Goal: Transaction & Acquisition: Purchase product/service

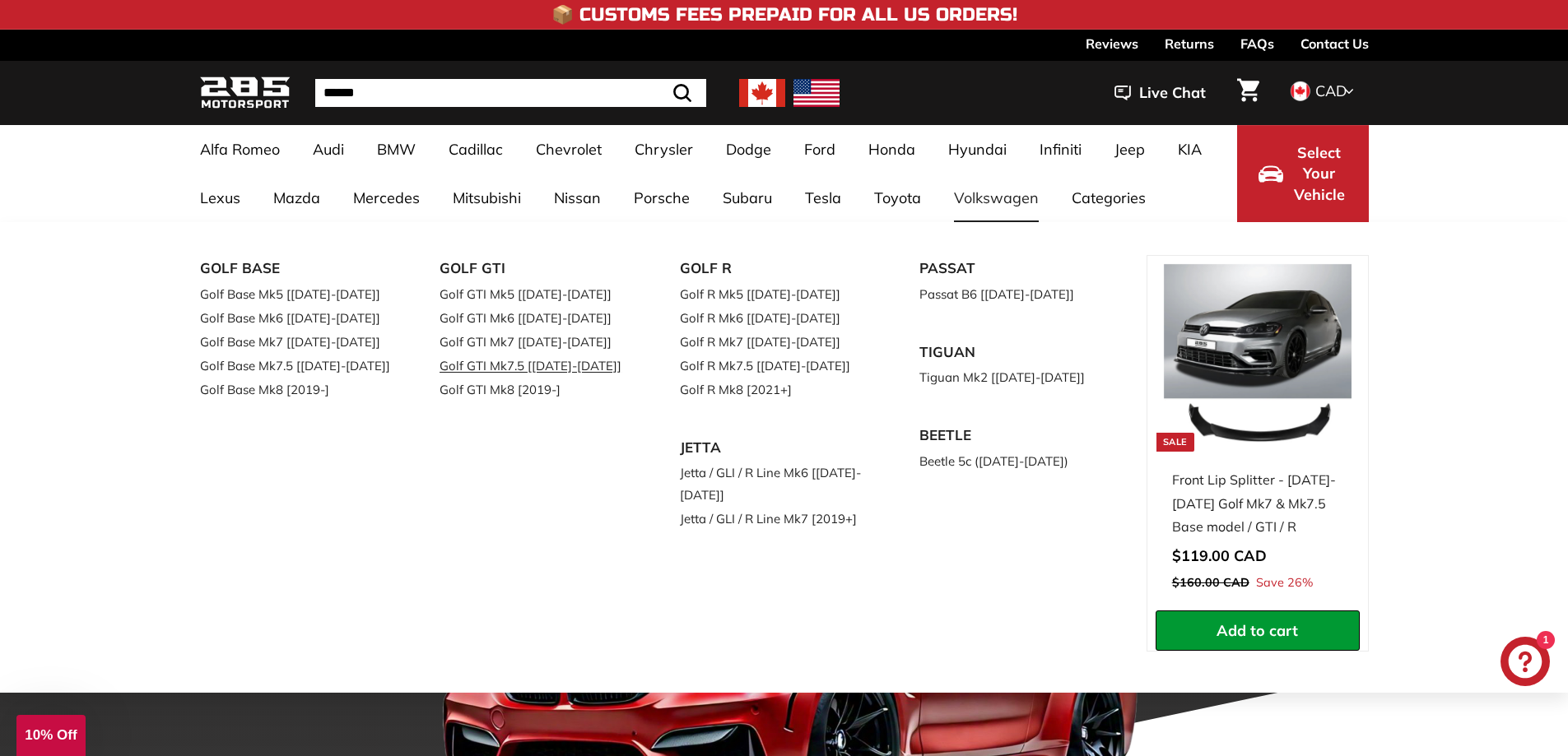
click at [540, 370] on link "Golf GTI Mk7.5 [[DATE]-[DATE]]" at bounding box center [537, 365] width 194 height 24
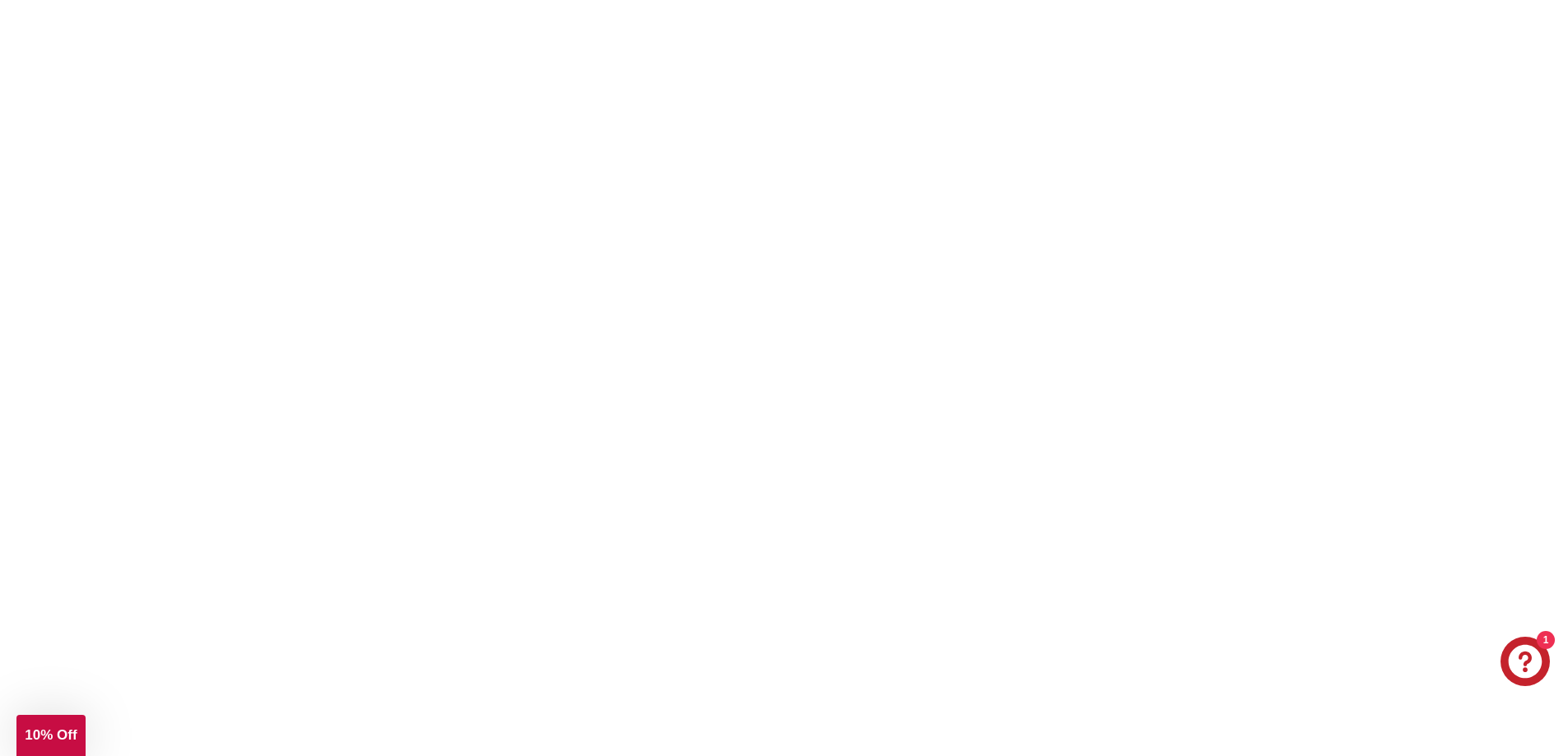
scroll to position [165, 0]
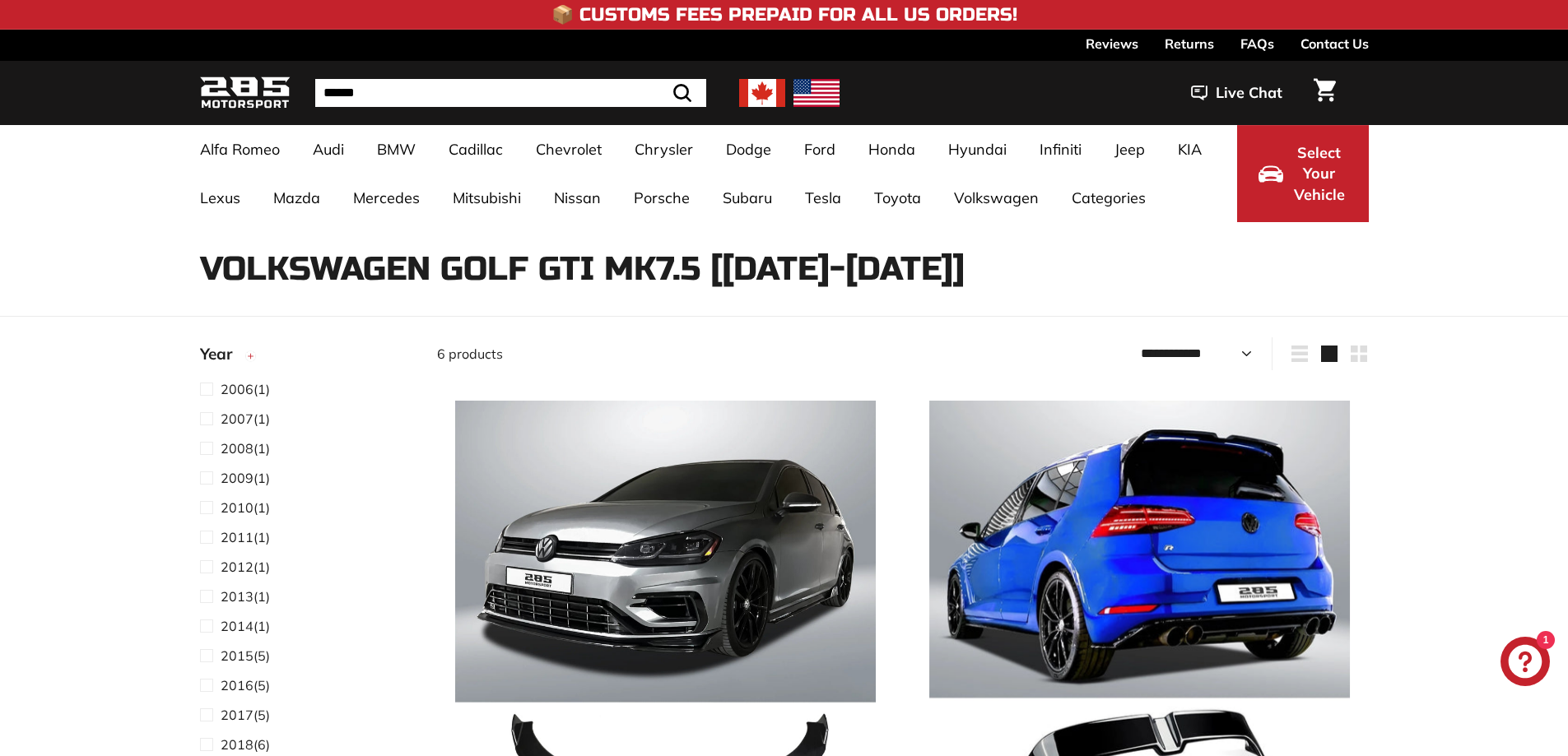
select select "**********"
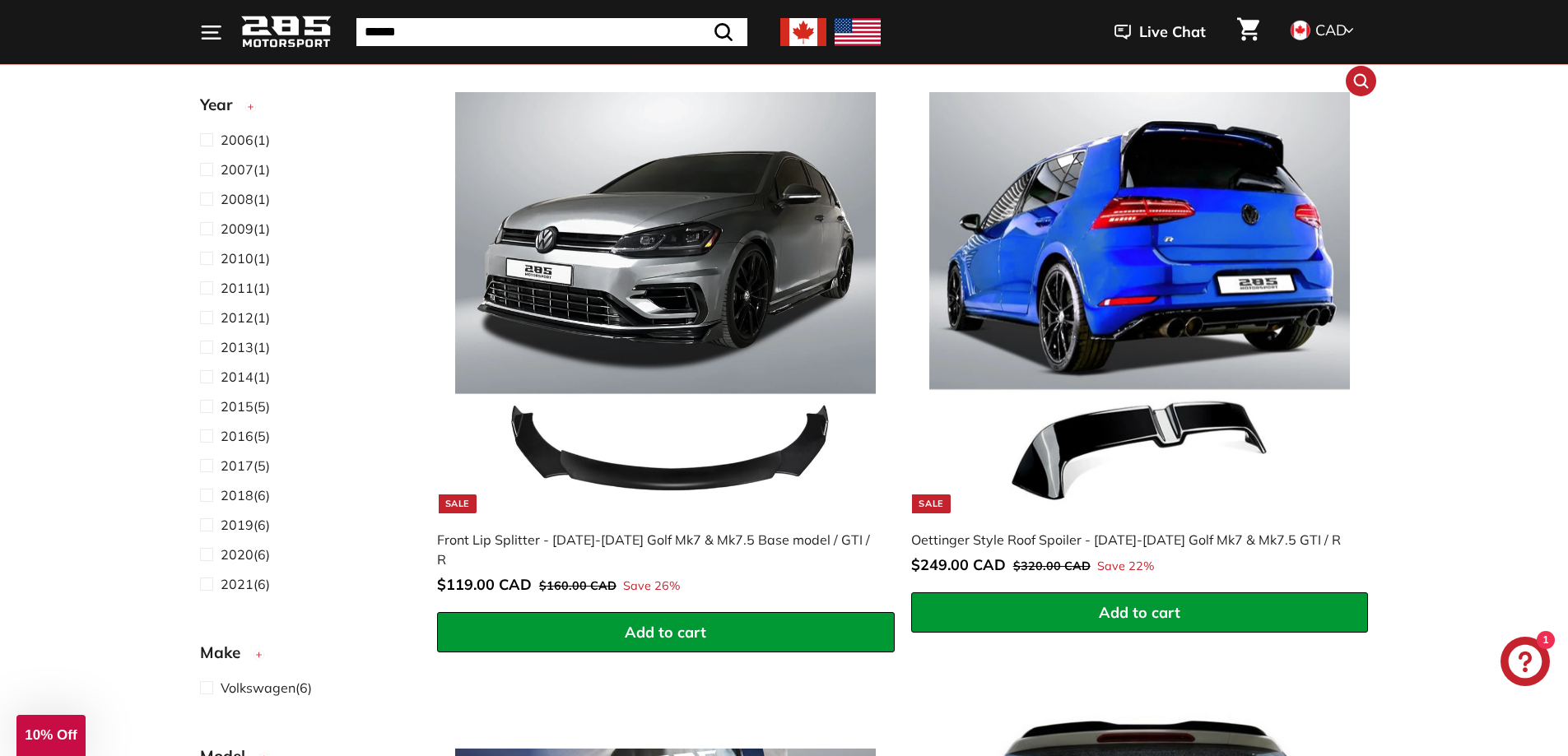
scroll to position [329, 0]
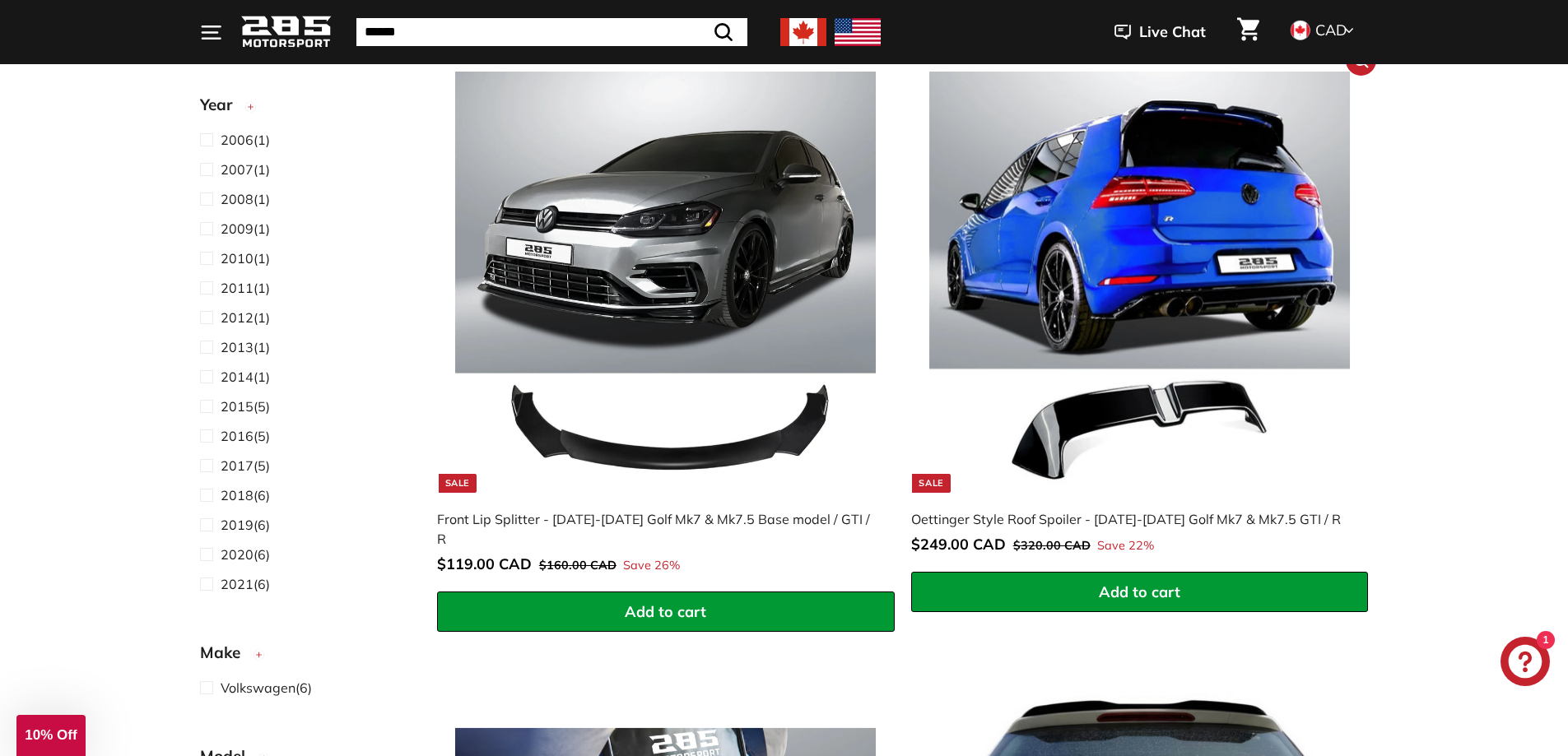
click at [1155, 589] on span "Add to cart" at bounding box center [1139, 591] width 81 height 19
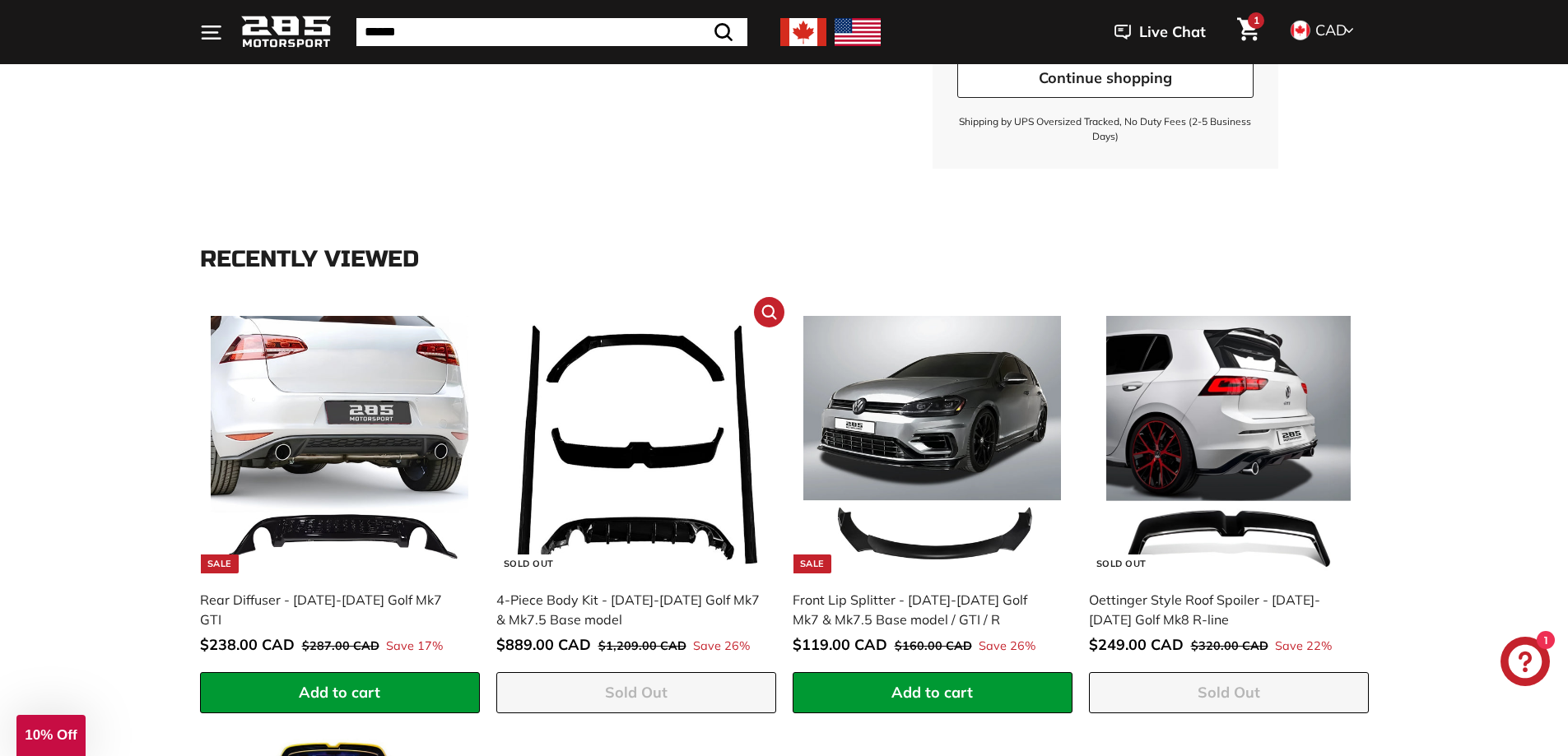
scroll to position [494, 0]
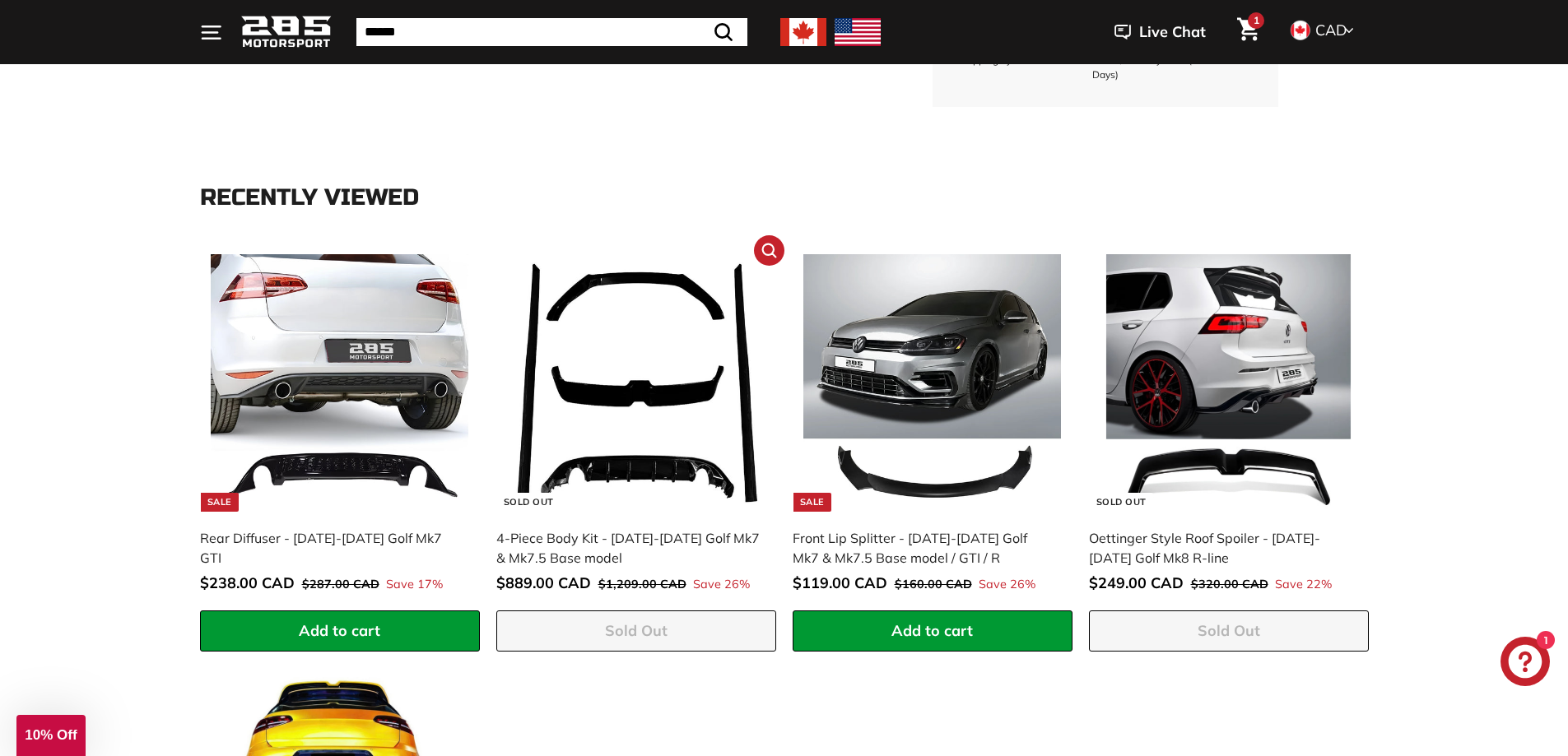
click at [656, 384] on img at bounding box center [635, 383] width 258 height 258
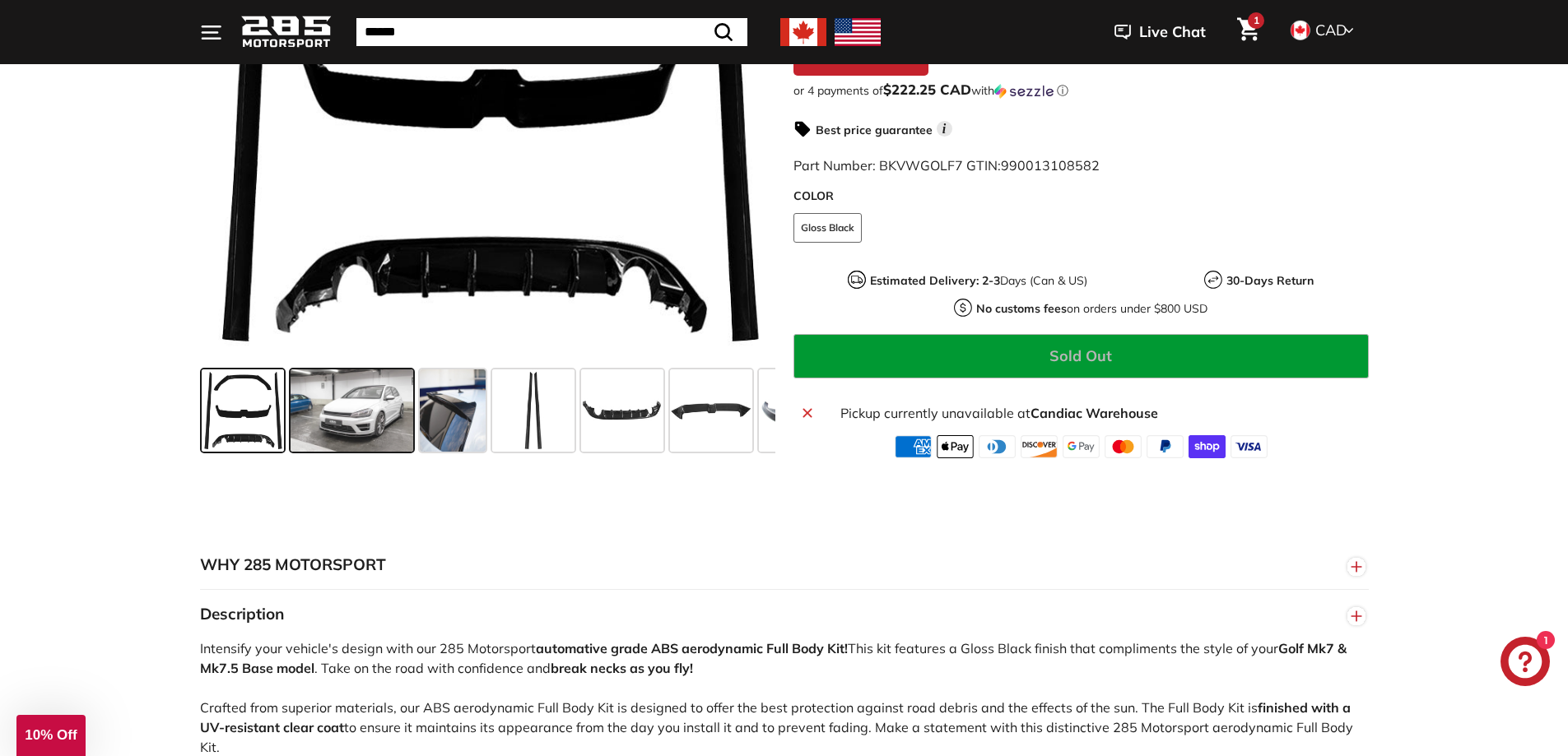
click at [335, 415] on span at bounding box center [352, 410] width 123 height 82
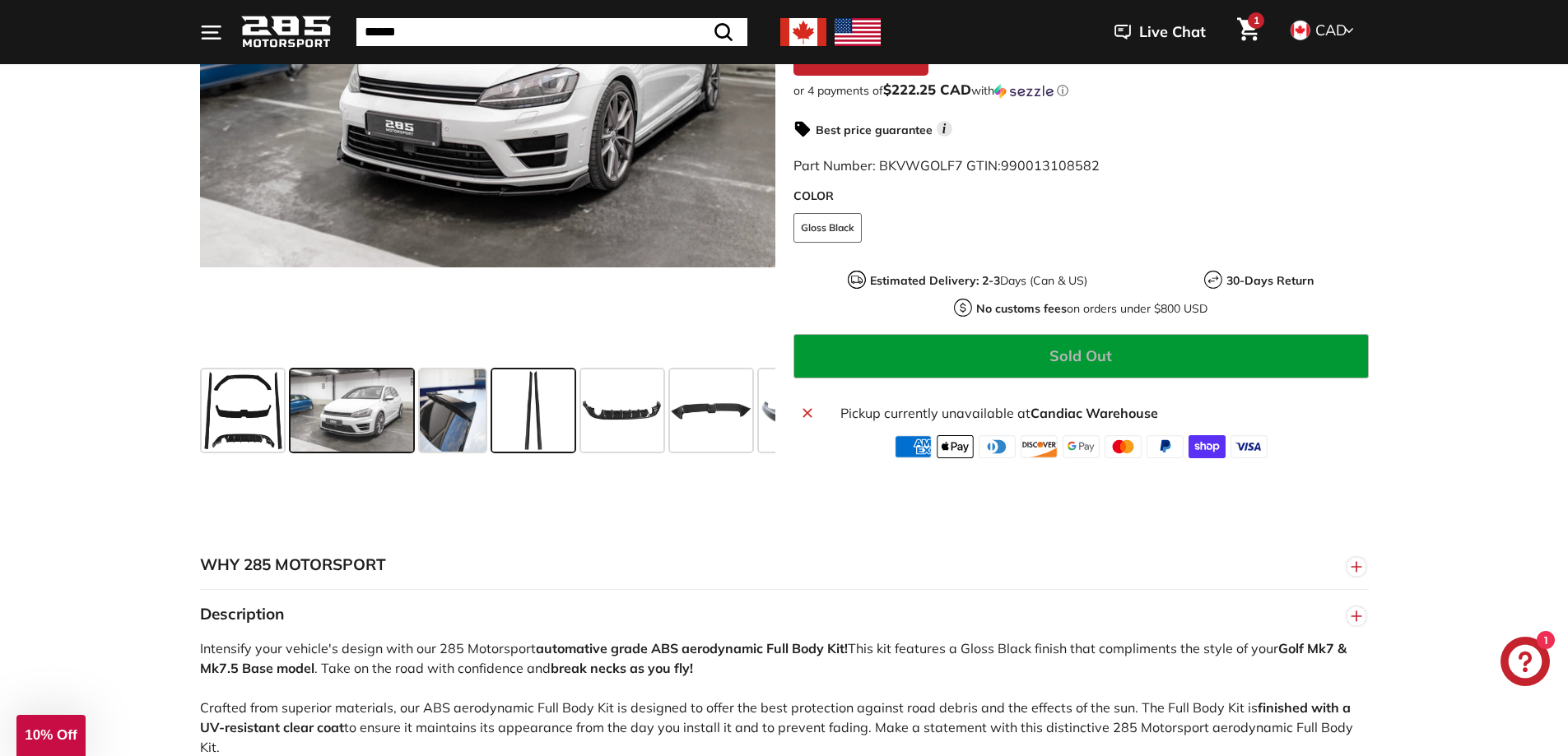
scroll to position [329, 0]
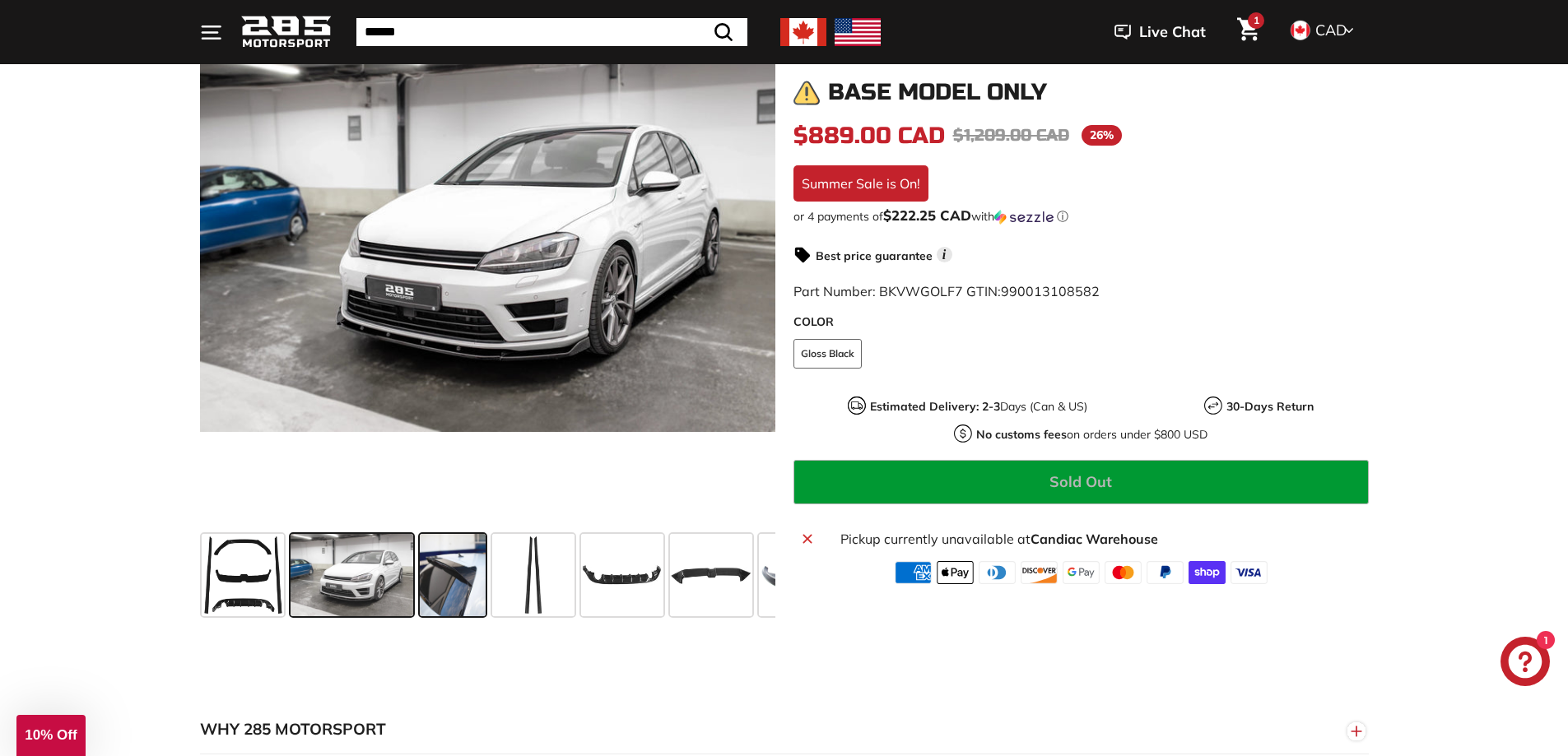
click at [473, 574] on span at bounding box center [452, 575] width 65 height 82
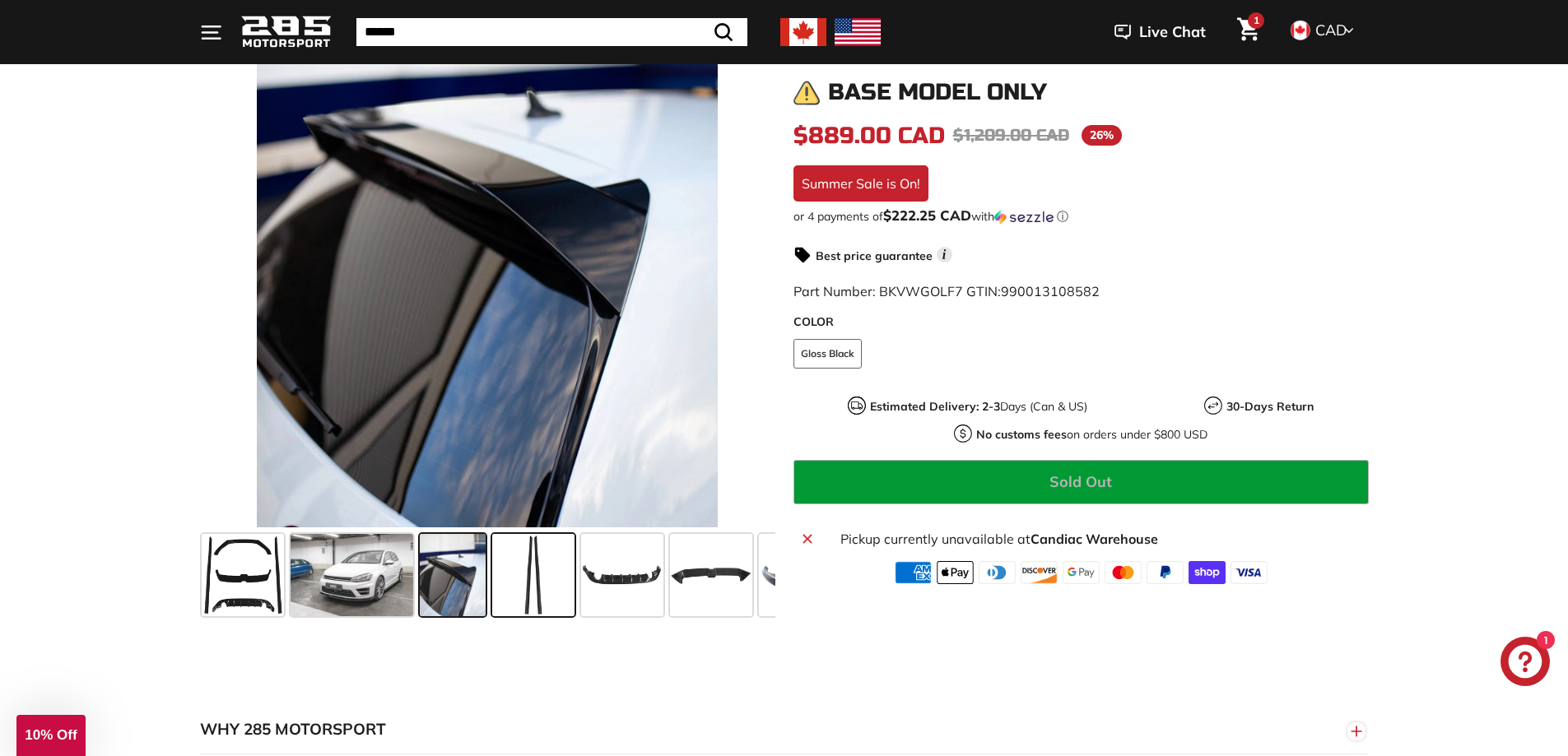
click at [549, 576] on span at bounding box center [533, 575] width 82 height 82
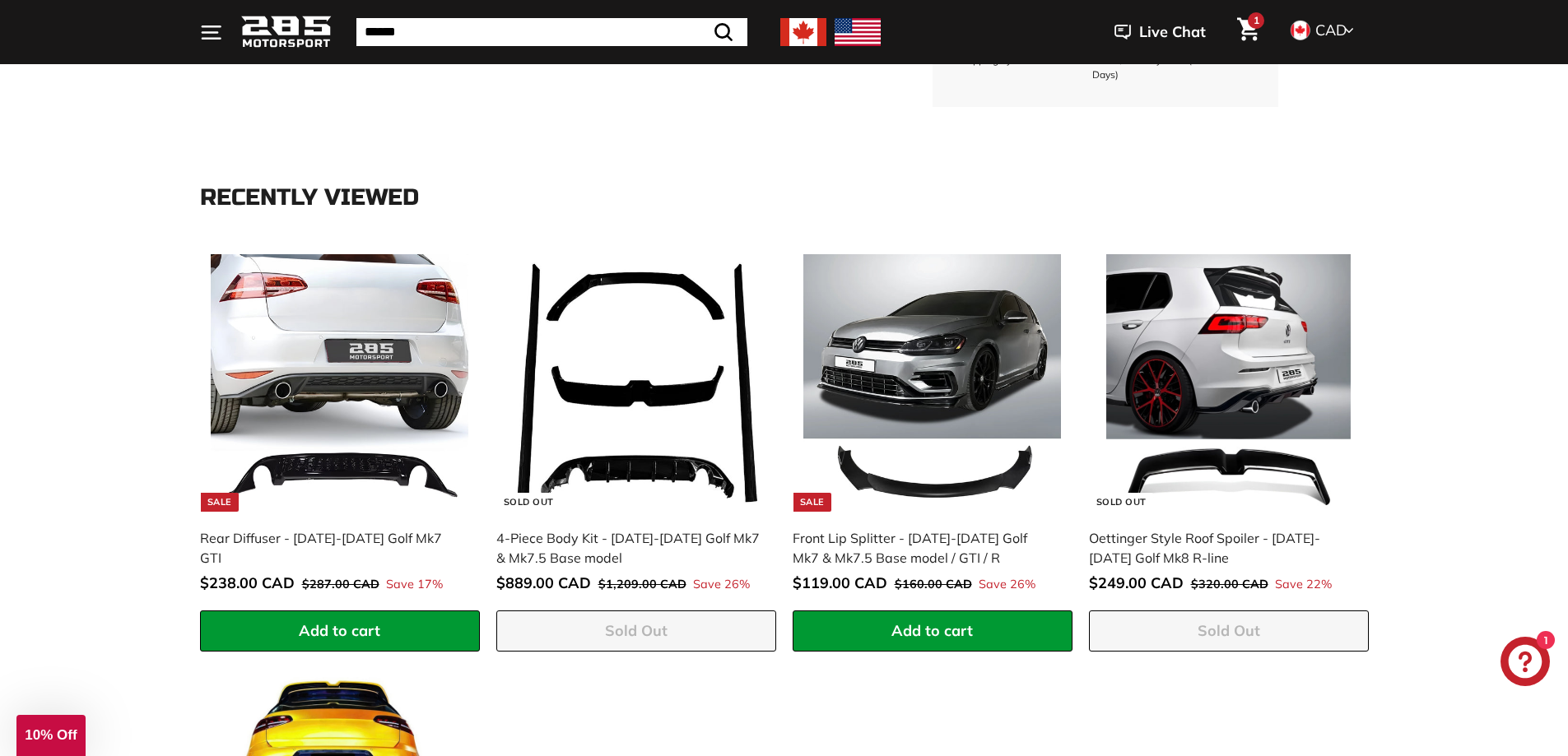
click at [1253, 26] on span "1" at bounding box center [1256, 20] width 6 height 12
